Goal: Task Accomplishment & Management: Manage account settings

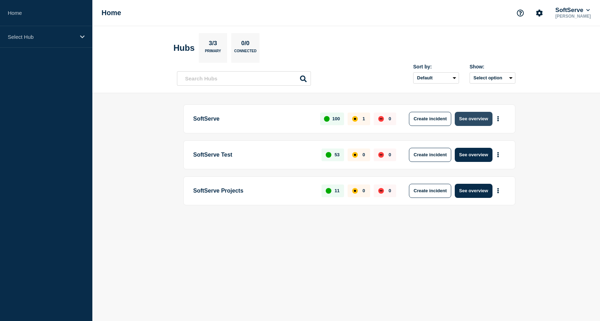
click at [476, 115] on button "See overview" at bounding box center [473, 119] width 37 height 14
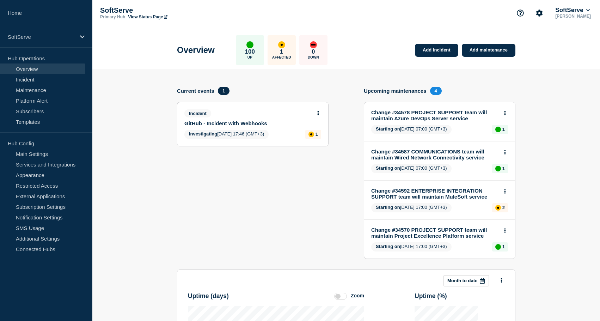
click at [240, 124] on link "GitHub - Incident with Webhooks" at bounding box center [247, 123] width 127 height 6
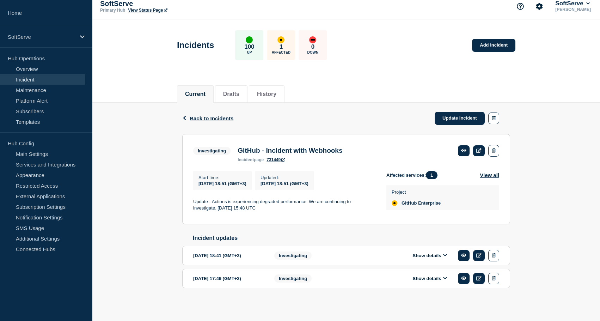
scroll to position [17, 0]
click at [489, 171] on button "View all" at bounding box center [489, 175] width 19 height 8
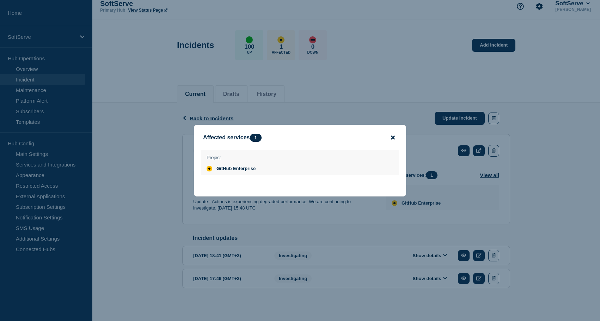
click at [391, 135] on icon "close button" at bounding box center [393, 138] width 4 height 6
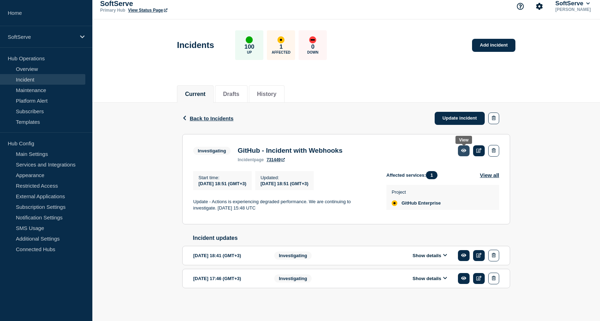
click at [464, 145] on link at bounding box center [464, 150] width 12 height 11
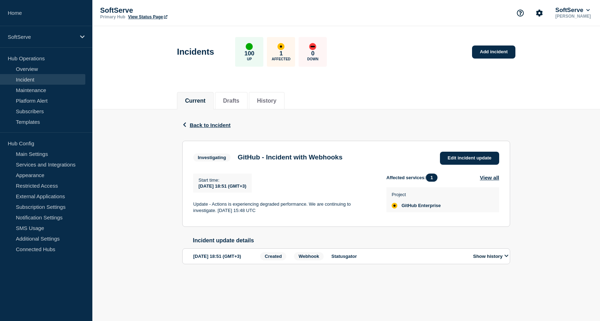
click at [493, 259] on button "Show history" at bounding box center [490, 256] width 39 height 6
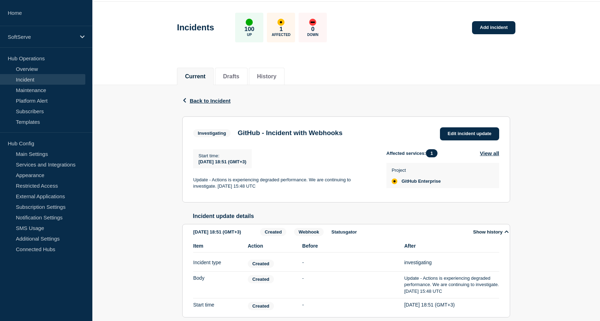
scroll to position [63, 0]
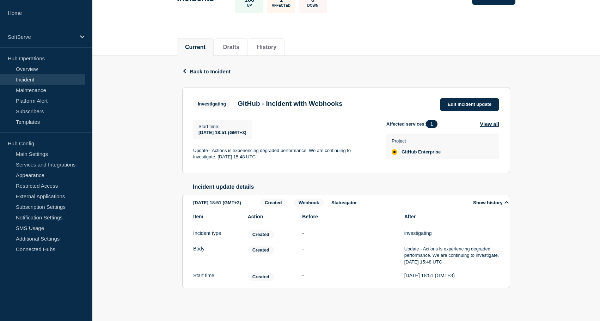
click at [314, 199] on span "Webhook" at bounding box center [309, 202] width 30 height 8
click at [337, 200] on p "Statusgator" at bounding box center [398, 202] width 134 height 5
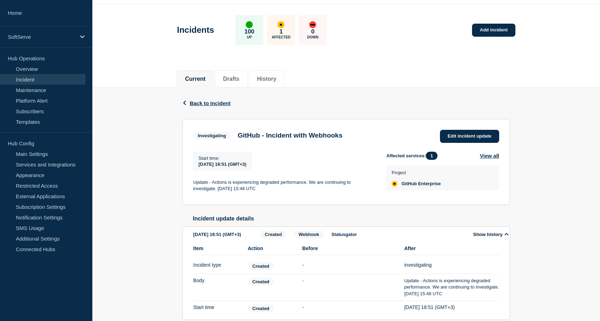
scroll to position [21, 0]
click at [491, 155] on button "View all" at bounding box center [489, 156] width 19 height 8
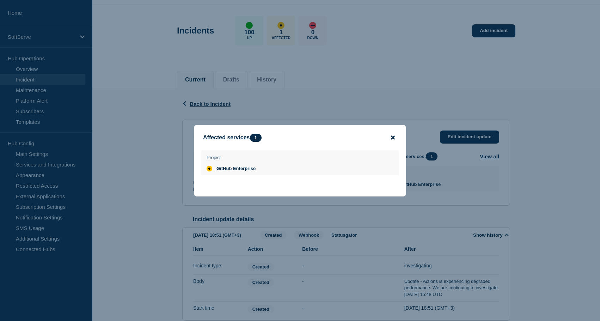
click at [391, 135] on icon "close button" at bounding box center [393, 137] width 4 height 4
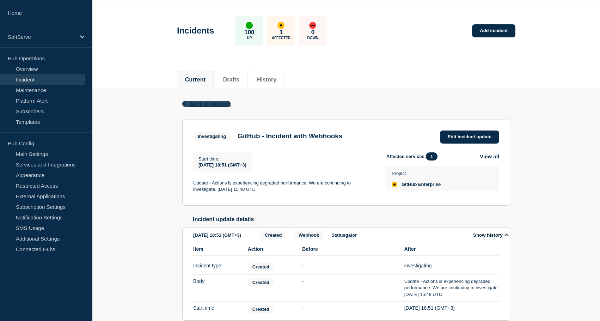
click at [201, 104] on span "Back to Incident" at bounding box center [210, 104] width 41 height 6
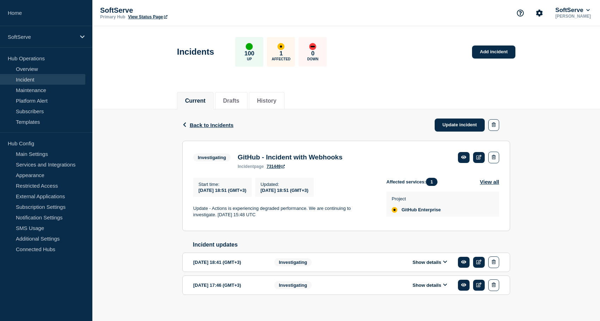
scroll to position [17, 0]
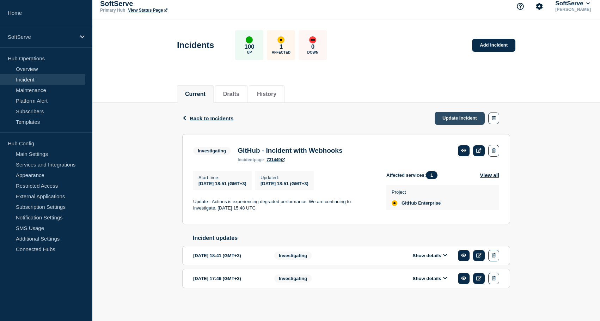
click at [459, 112] on link "Update incident" at bounding box center [460, 118] width 50 height 13
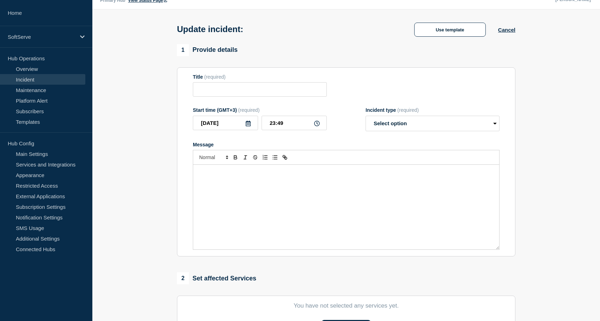
type input "GitHub - Incident with Webhooks"
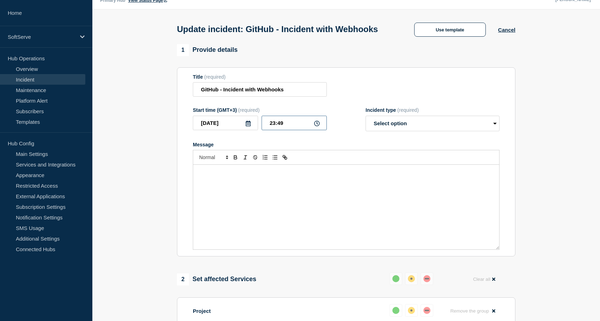
click at [292, 128] on input "23:49" at bounding box center [294, 123] width 65 height 14
drag, startPoint x: 292, startPoint y: 128, endPoint x: 251, endPoint y: 128, distance: 40.2
click at [251, 128] on div "[DATE] 23:49" at bounding box center [260, 123] width 134 height 14
type input "19:40"
click at [393, 125] on select "Select option Investigating Identified Monitoring Resolved" at bounding box center [433, 124] width 134 height 16
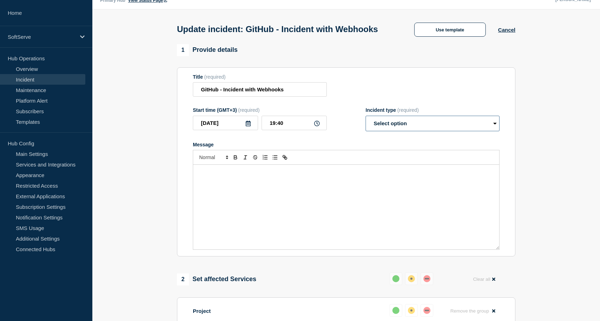
select select "resolved"
click at [366, 121] on select "Select option Investigating Identified Monitoring Resolved" at bounding box center [433, 124] width 134 height 16
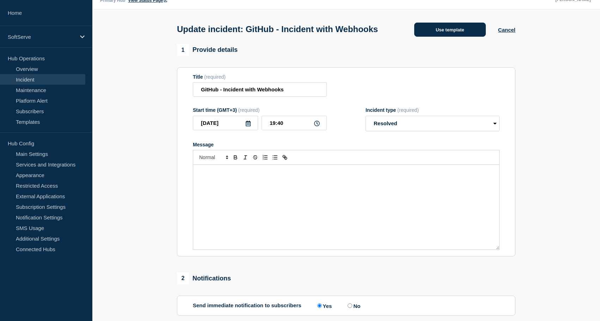
click at [461, 33] on button "Use template" at bounding box center [450, 30] width 72 height 14
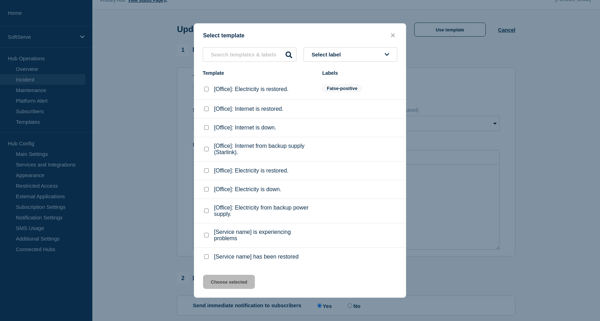
scroll to position [6, 0]
click at [208, 259] on checkbox"] "[Service name] has been restored checkbox" at bounding box center [206, 256] width 5 height 5
checkbox checkbox"] "true"
click at [223, 287] on button "Choose selected" at bounding box center [229, 282] width 52 height 14
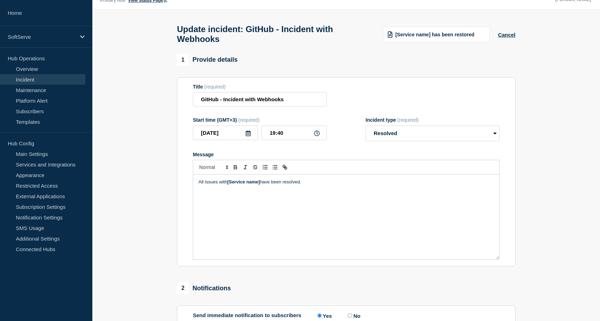
scroll to position [28, 0]
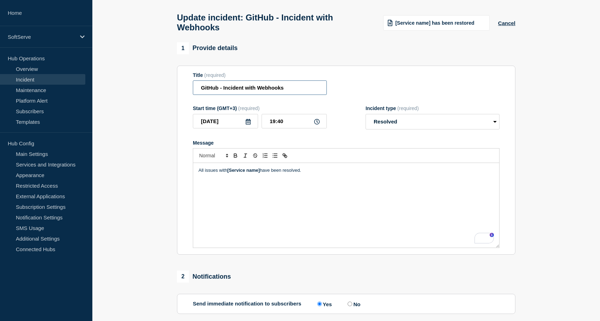
drag, startPoint x: 218, startPoint y: 90, endPoint x: 172, endPoint y: 91, distance: 46.6
click at [172, 91] on section "1 Provide details Title (required) GitHub - Incident with Webhooks Start time (…" at bounding box center [346, 253] width 508 height 422
drag, startPoint x: 228, startPoint y: 178, endPoint x: 261, endPoint y: 177, distance: 32.8
click at [262, 173] on p "All issues with [Service name] have been resolved." at bounding box center [345, 170] width 295 height 6
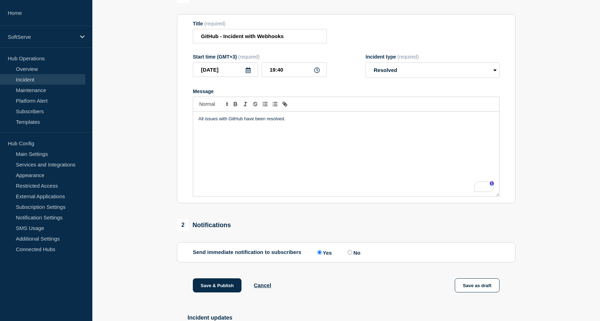
scroll to position [88, 0]
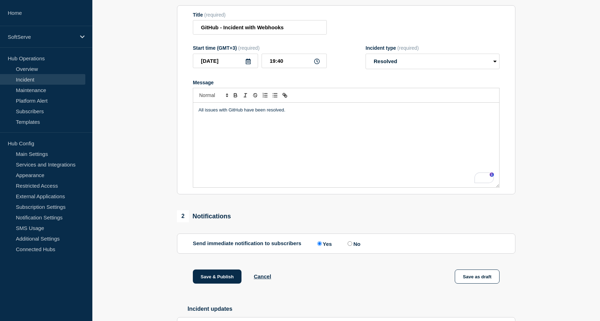
click at [353, 247] on label "No" at bounding box center [353, 243] width 14 height 7
click at [352, 246] on input "No" at bounding box center [350, 243] width 5 height 5
radio input "true"
radio input "false"
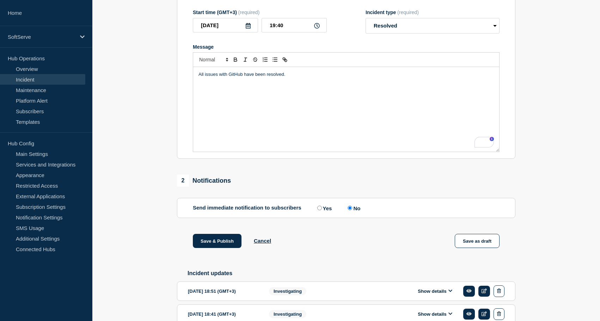
scroll to position [130, 0]
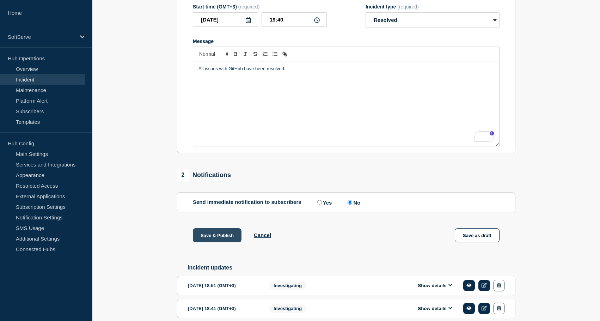
click at [214, 242] on button "Save & Publish" at bounding box center [217, 235] width 49 height 14
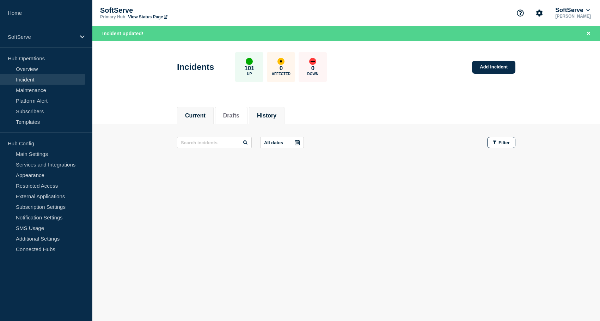
click at [266, 116] on button "History" at bounding box center [266, 115] width 19 height 6
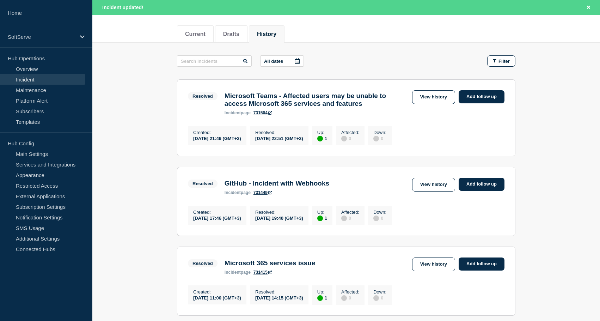
scroll to position [80, 0]
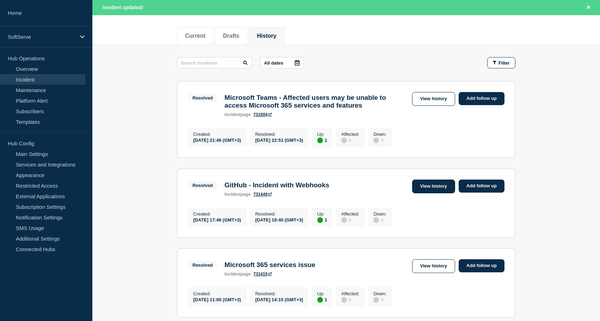
click at [431, 188] on link "View history" at bounding box center [433, 186] width 43 height 14
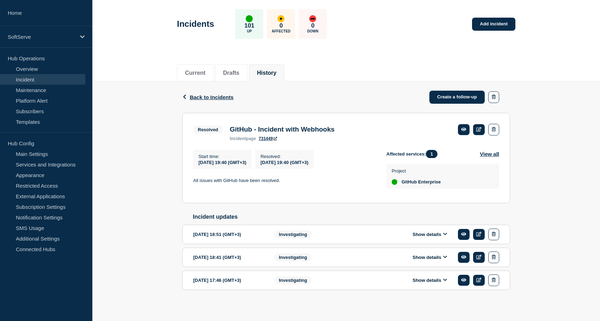
scroll to position [41, 0]
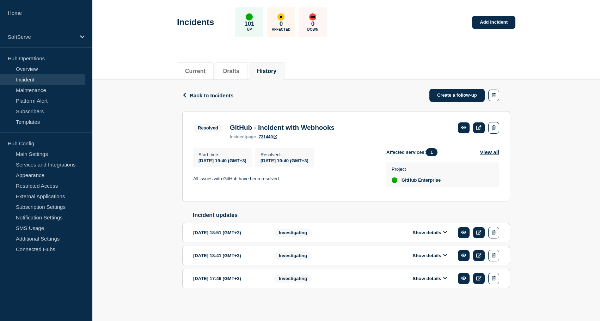
click at [342, 229] on div "Investigating" at bounding box center [317, 233] width 86 height 12
click at [418, 234] on div "Show details" at bounding box center [435, 233] width 129 height 12
click at [422, 232] on button "Show details" at bounding box center [429, 232] width 39 height 6
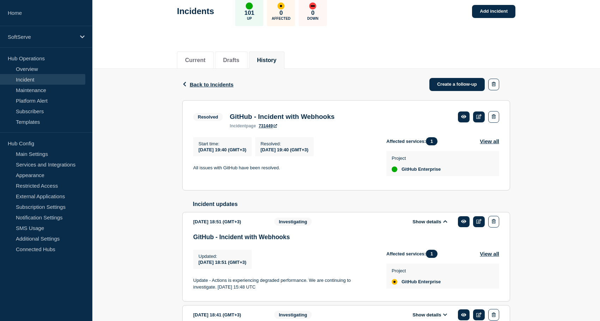
click at [420, 225] on button "Show details" at bounding box center [429, 222] width 39 height 6
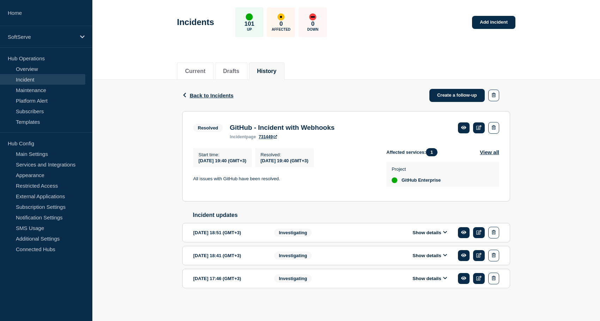
click at [429, 227] on div "Show details" at bounding box center [435, 233] width 129 height 12
click at [427, 232] on button "Show details" at bounding box center [429, 232] width 39 height 6
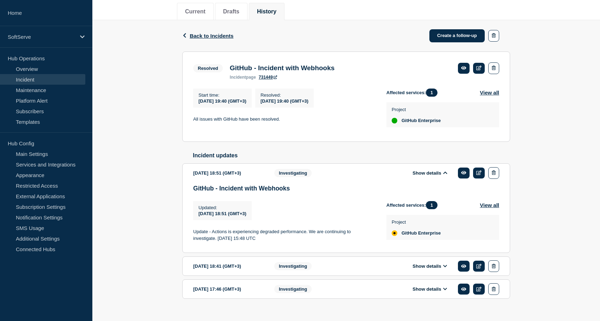
scroll to position [0, 0]
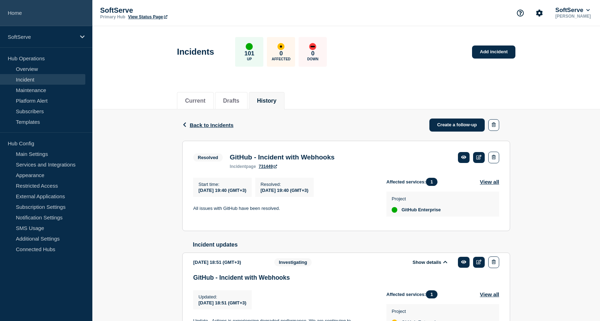
click at [24, 16] on link "Home" at bounding box center [46, 13] width 92 height 26
